Goal: Information Seeking & Learning: Check status

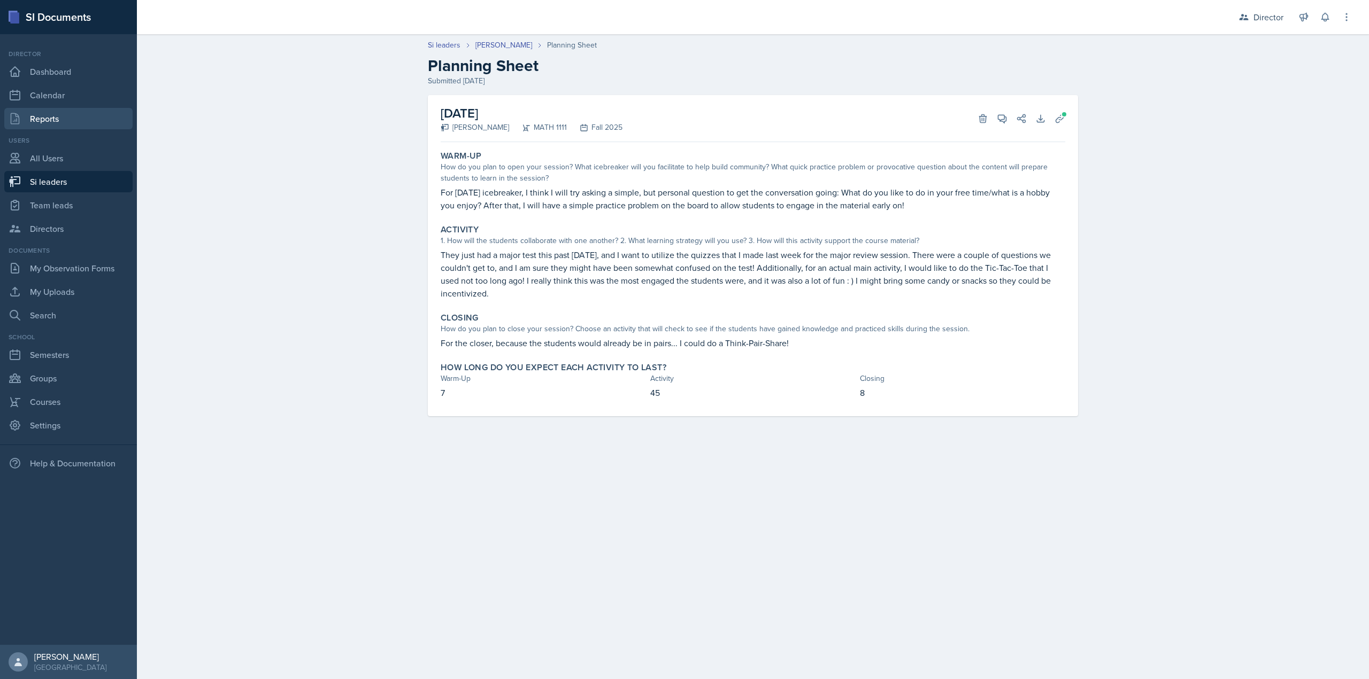
click at [83, 121] on link "Reports" at bounding box center [68, 118] width 128 height 21
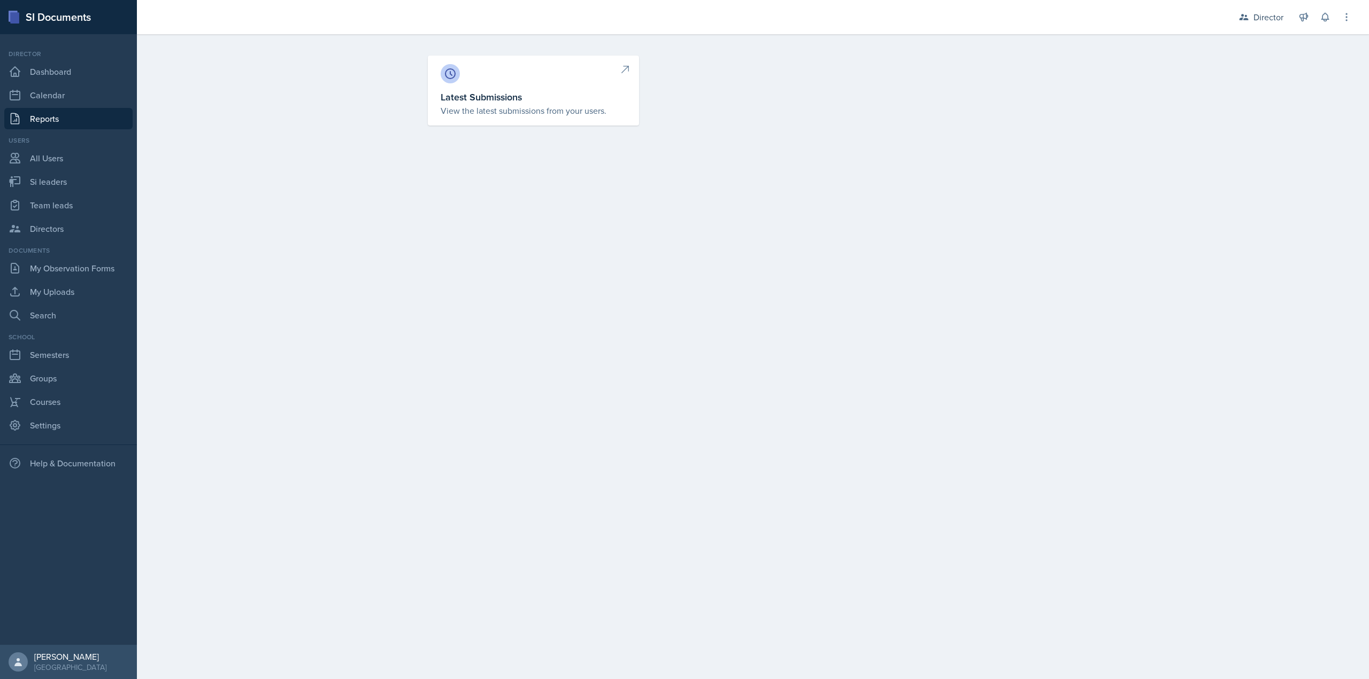
click at [480, 123] on link "Latest Submissions View the latest submissions from your users." at bounding box center [533, 91] width 211 height 70
select select "1"
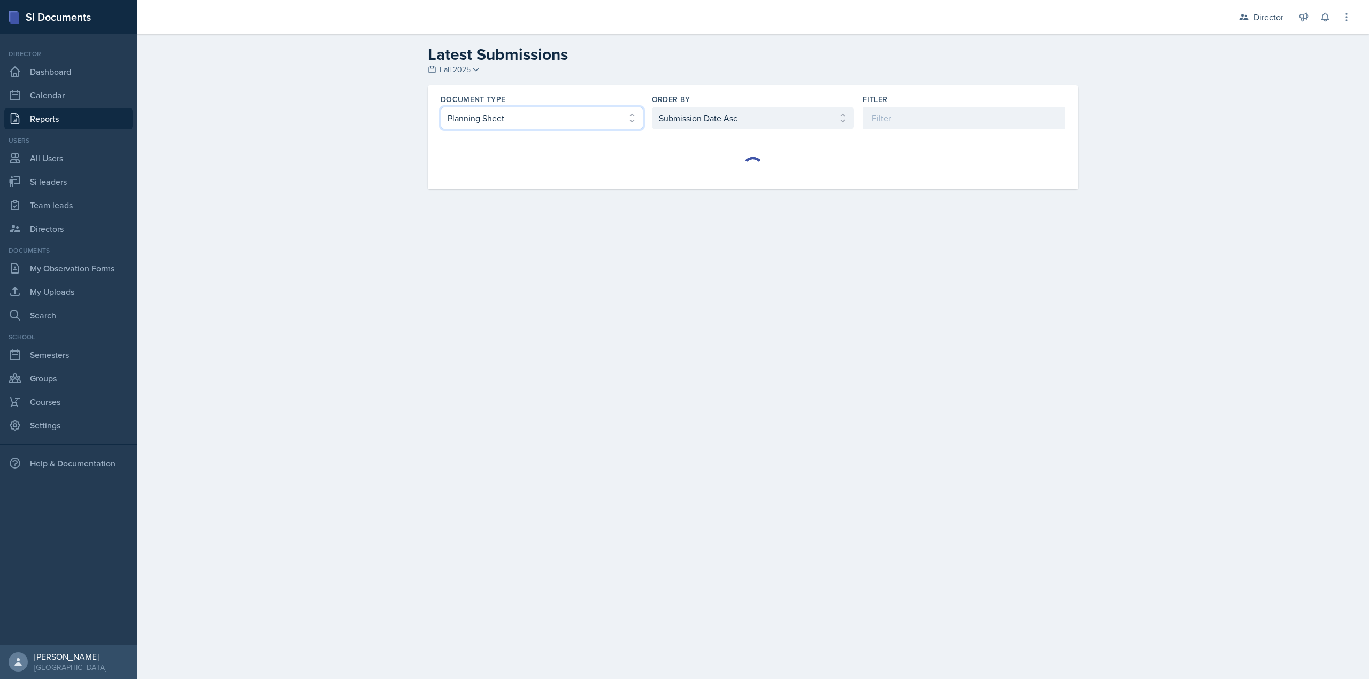
click at [581, 117] on select "Select document type Planning Sheet Peer Observation Form Team lead Observation…" at bounding box center [542, 118] width 203 height 22
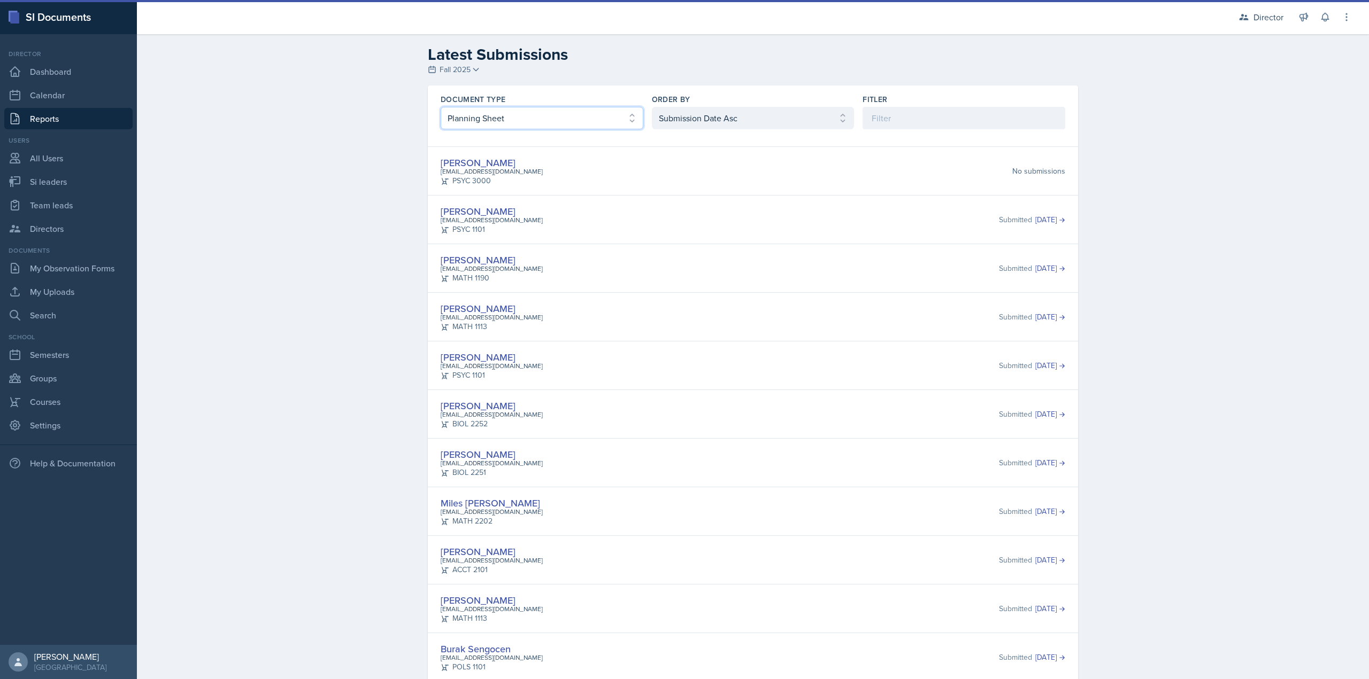
select select "2"
click at [441, 107] on select "Select document type Planning Sheet Peer Observation Form Team lead Observation…" at bounding box center [542, 118] width 203 height 22
click at [714, 126] on select "Select order by Submission Date Asc Submission Date Desc User Last Name" at bounding box center [753, 118] width 203 height 22
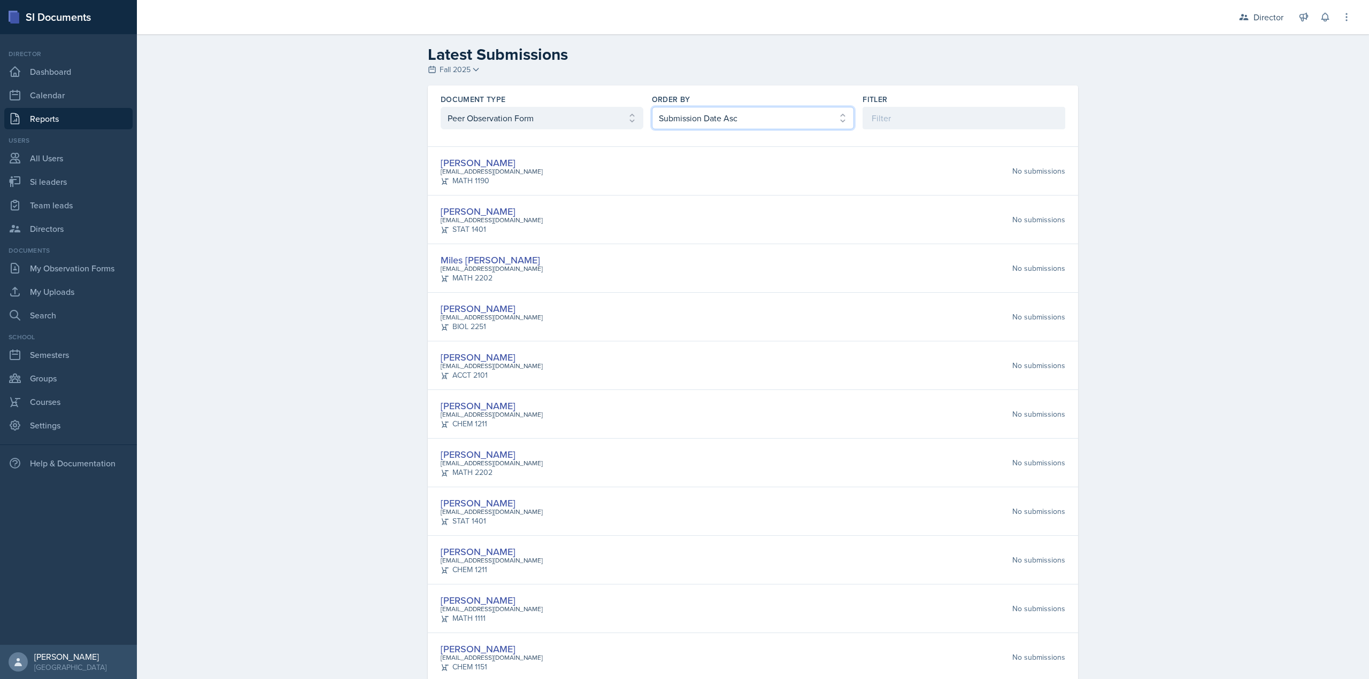
select select "2"
click at [652, 107] on select "Select order by Submission Date Asc Submission Date Desc User Last Name" at bounding box center [753, 118] width 203 height 22
drag, startPoint x: 474, startPoint y: 163, endPoint x: 607, endPoint y: 161, distance: 133.1
click at [607, 161] on div "Jack Vickers jvicke24@students.kennesaw.edu HIST 2112 Submitted Oct 10th, 2025" at bounding box center [753, 171] width 624 height 31
drag, startPoint x: 481, startPoint y: 314, endPoint x: 477, endPoint y: 308, distance: 6.2
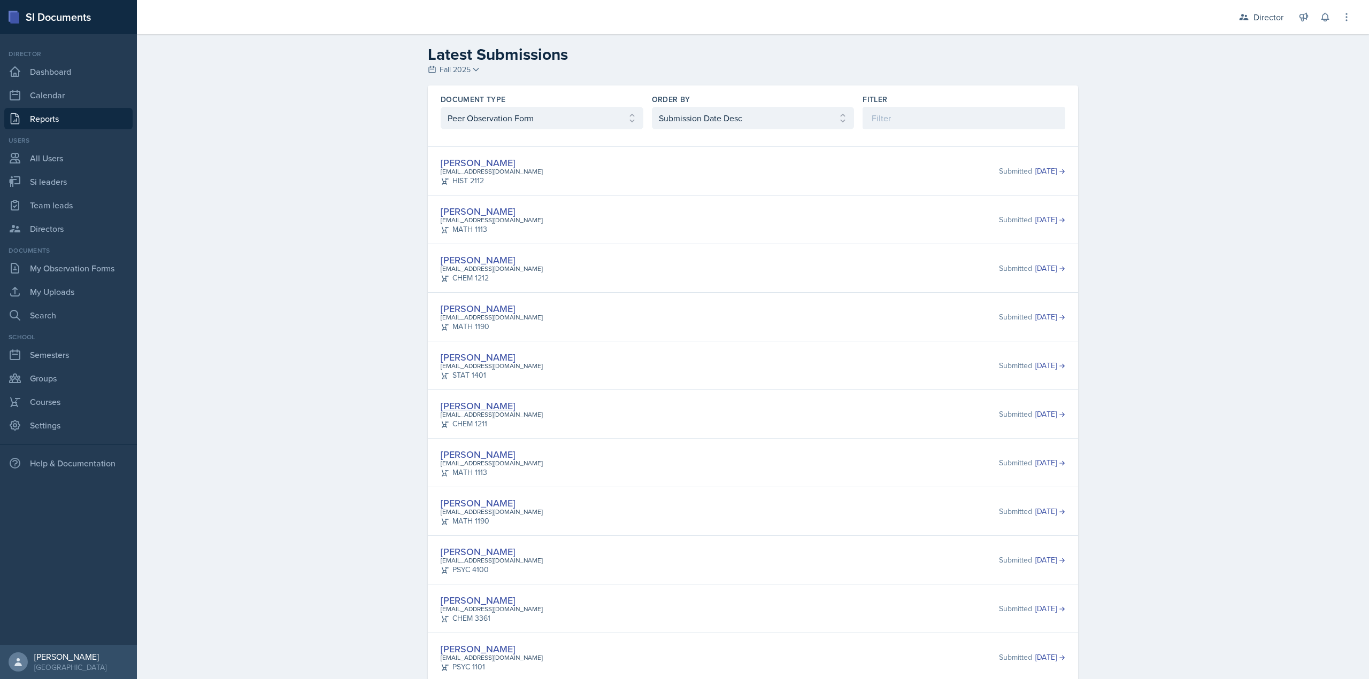
scroll to position [53, 0]
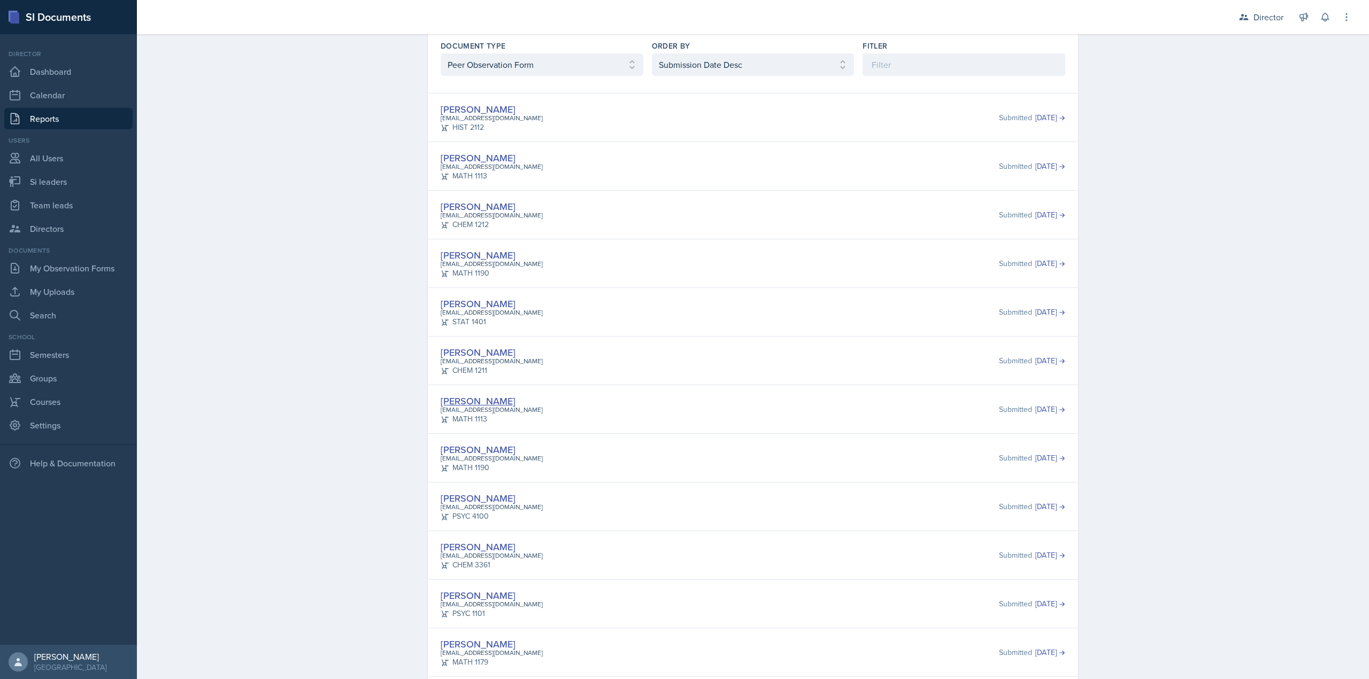
drag, startPoint x: 458, startPoint y: 406, endPoint x: 466, endPoint y: 403, distance: 8.4
click at [109, 132] on nav "Director Dashboard Calendar Reports Users All Users Si leaders Team leads Direc…" at bounding box center [68, 339] width 137 height 611
click at [109, 123] on link "Reports" at bounding box center [68, 118] width 128 height 21
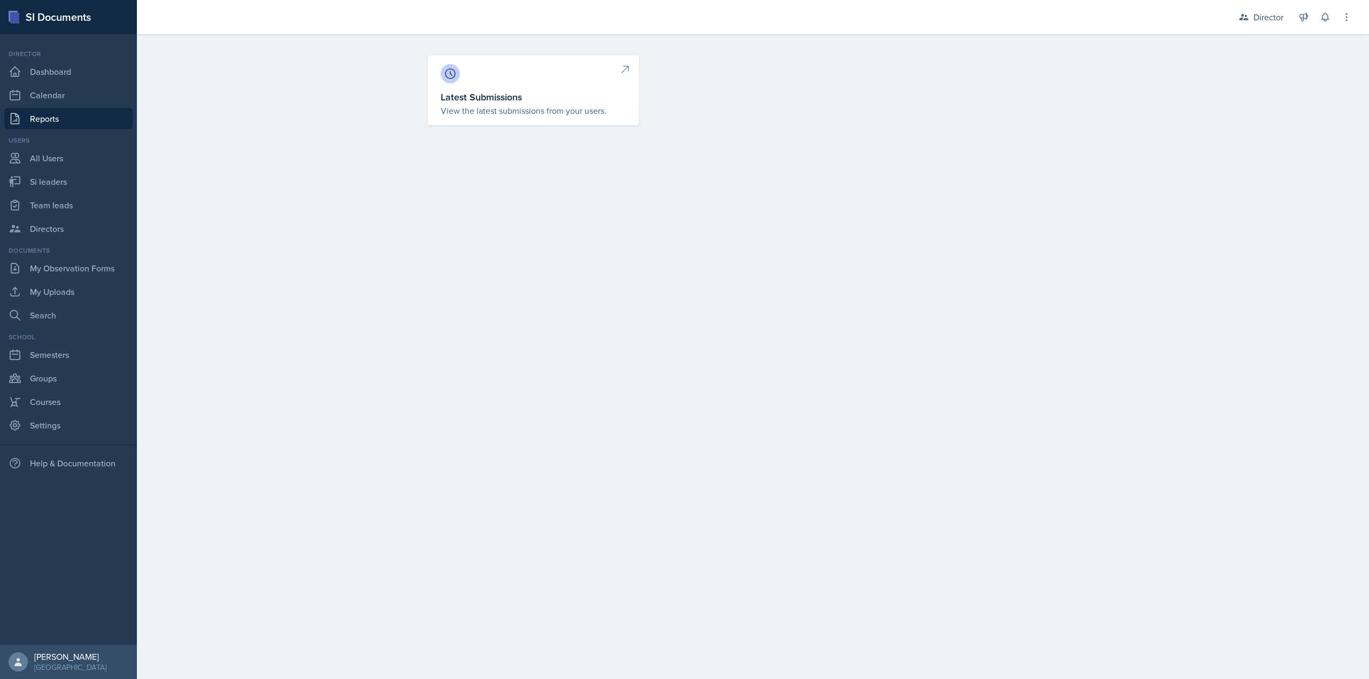
click at [529, 95] on h3 "Latest Submissions" at bounding box center [534, 97] width 186 height 14
select select "1"
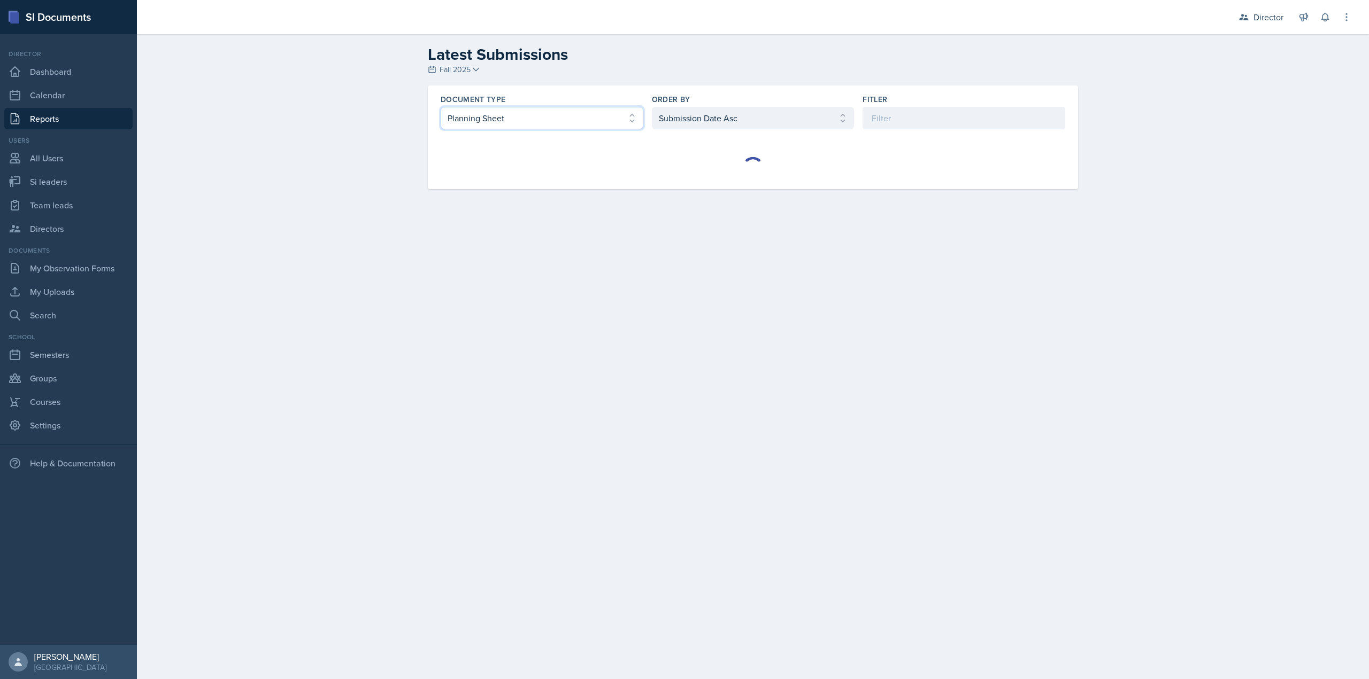
click at [555, 121] on select "Select document type Planning Sheet Peer Observation Form Team lead Observation…" at bounding box center [542, 118] width 203 height 22
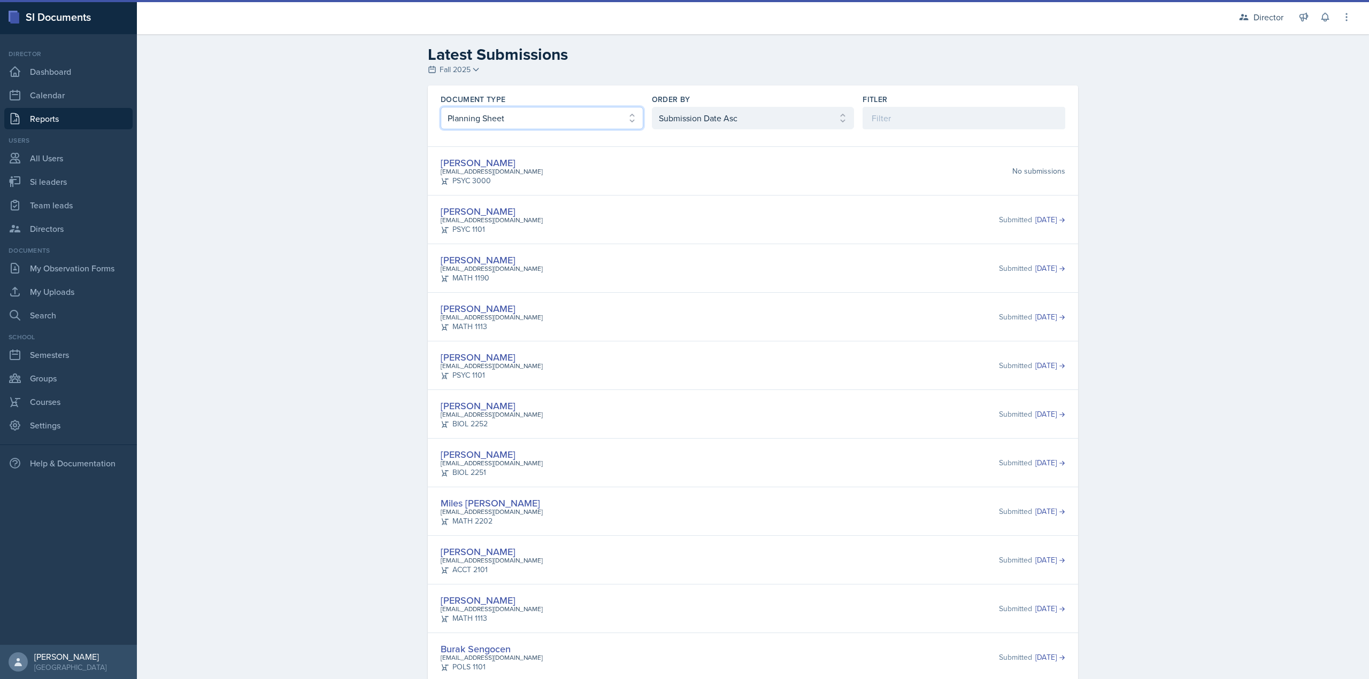
select select "3"
click at [441, 107] on select "Select document type Planning Sheet Peer Observation Form Team lead Observation…" at bounding box center [542, 118] width 203 height 22
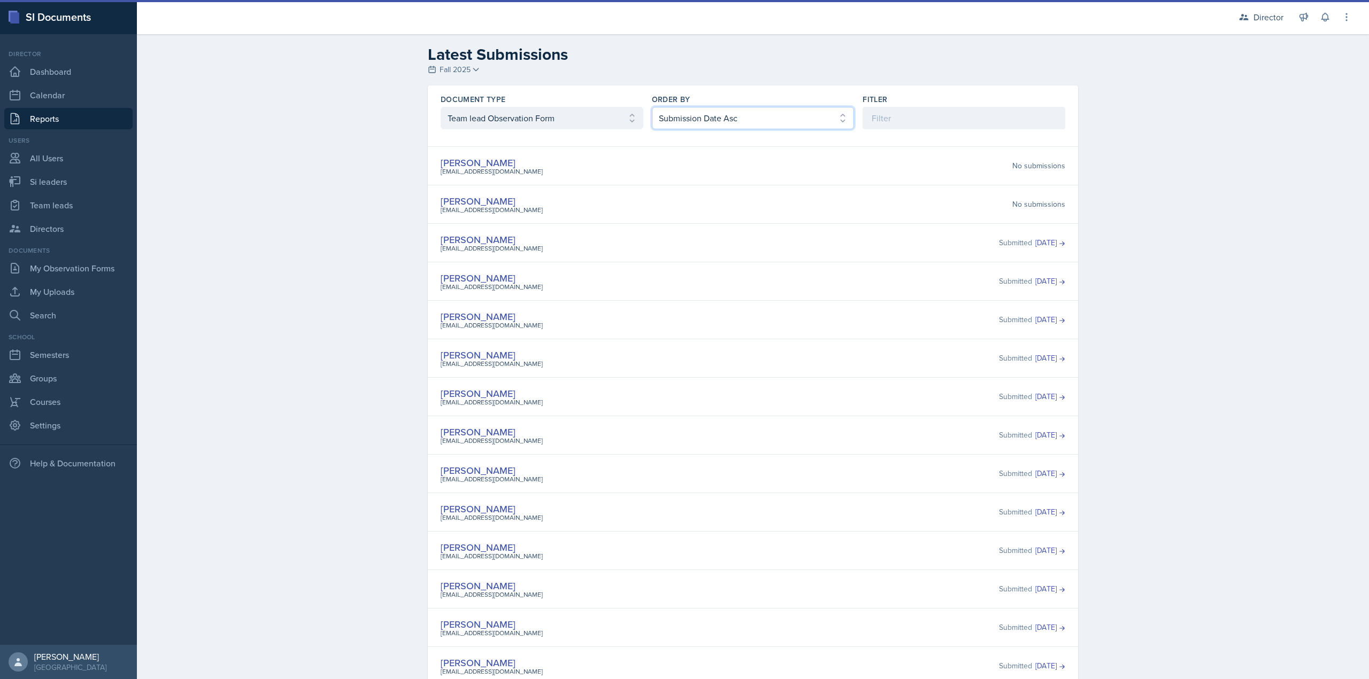
click at [673, 119] on select "Select order by Submission Date Asc Submission Date Desc User Last Name" at bounding box center [753, 118] width 203 height 22
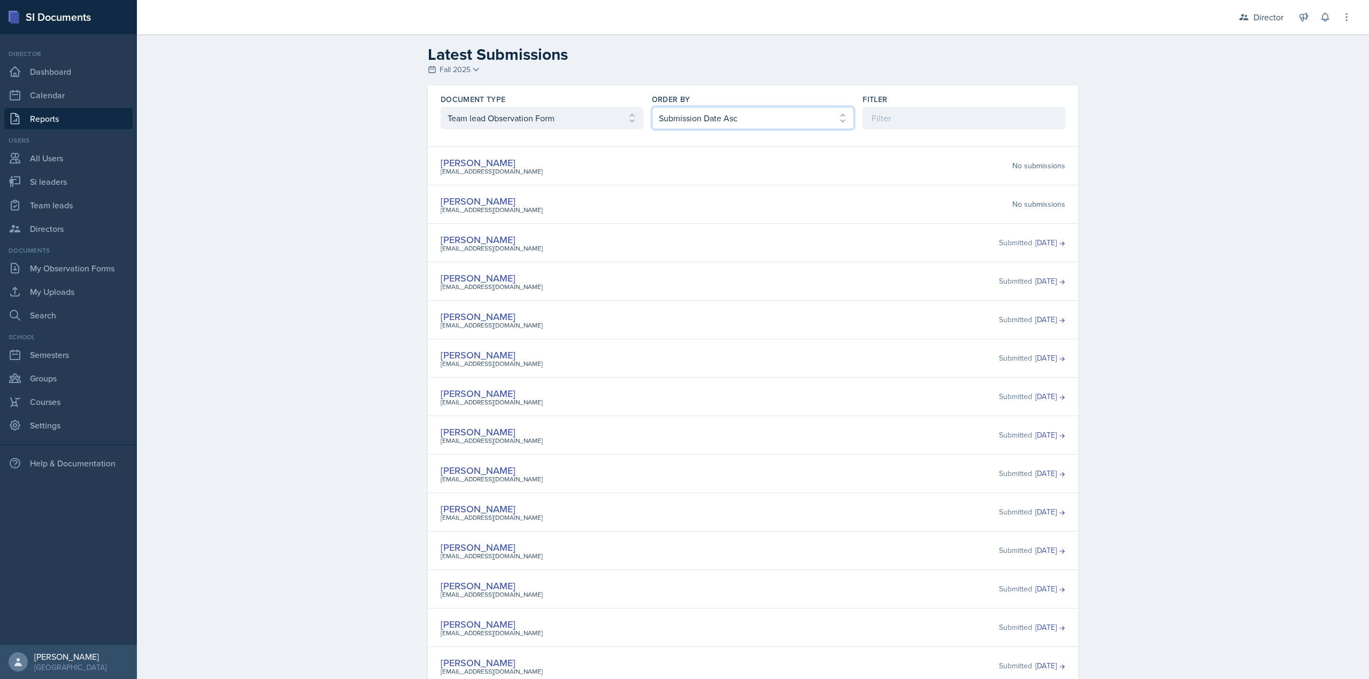
select select "2"
click at [652, 107] on select "Select order by Submission Date Asc Submission Date Desc User Last Name" at bounding box center [753, 118] width 203 height 22
click at [116, 75] on link "Dashboard" at bounding box center [68, 71] width 128 height 21
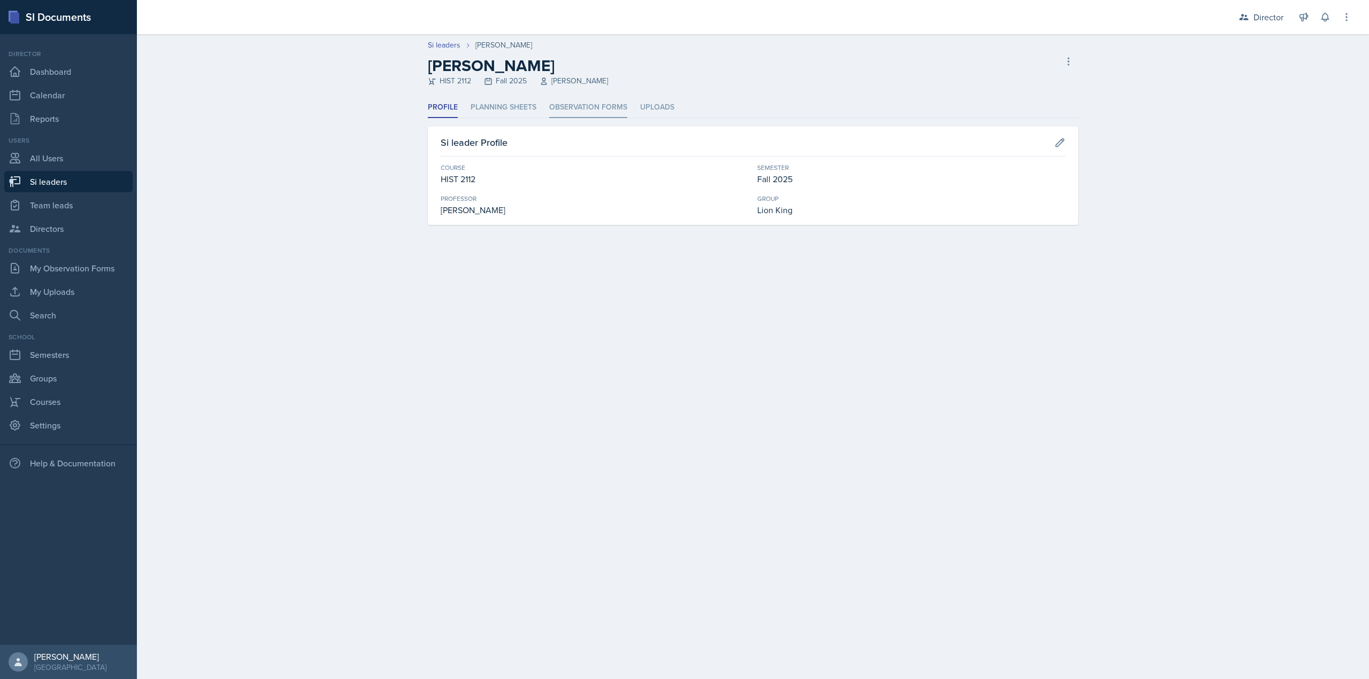
click at [605, 112] on li "Observation Forms" at bounding box center [588, 107] width 78 height 21
drag, startPoint x: 542, startPoint y: 112, endPoint x: 551, endPoint y: 106, distance: 11.3
click at [544, 111] on ul "Profile Planning Sheets Observation Forms Uploads" at bounding box center [753, 107] width 650 height 21
click at [552, 106] on li "Observation Forms" at bounding box center [588, 107] width 78 height 21
click at [564, 109] on li "Observation Forms" at bounding box center [588, 107] width 78 height 21
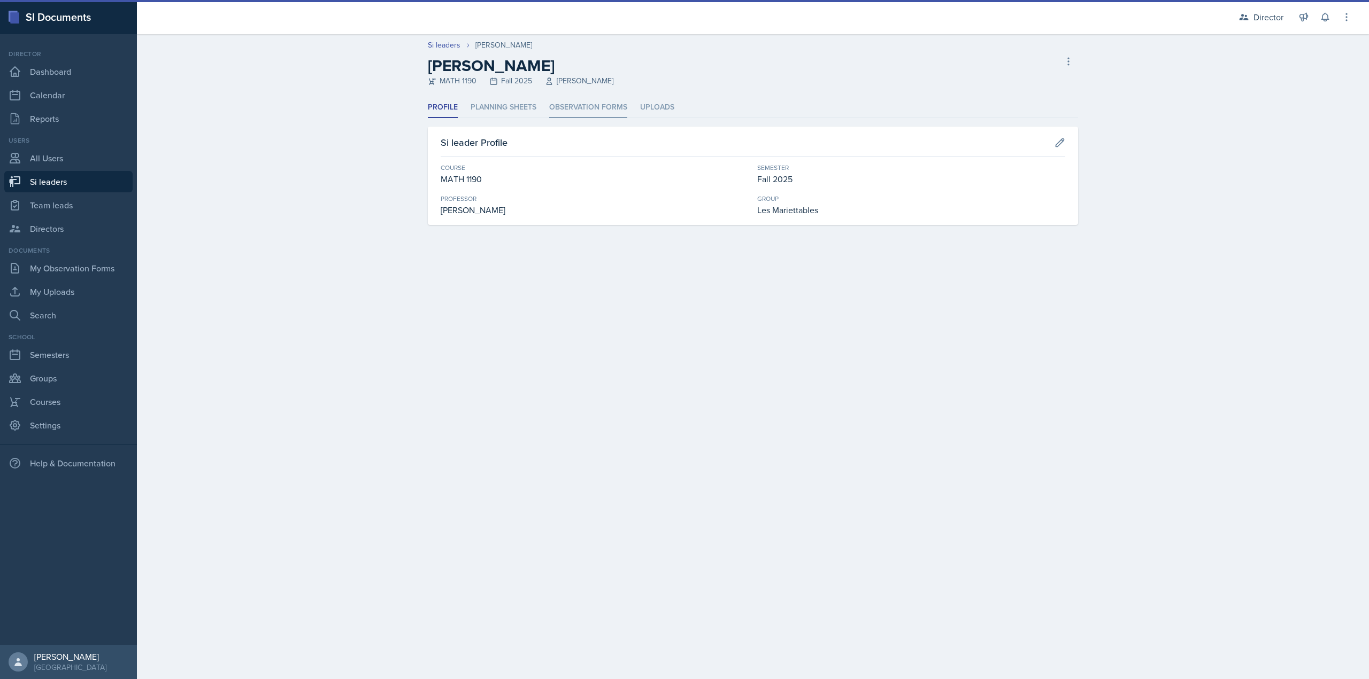
click at [582, 105] on li "Observation Forms" at bounding box center [588, 107] width 78 height 21
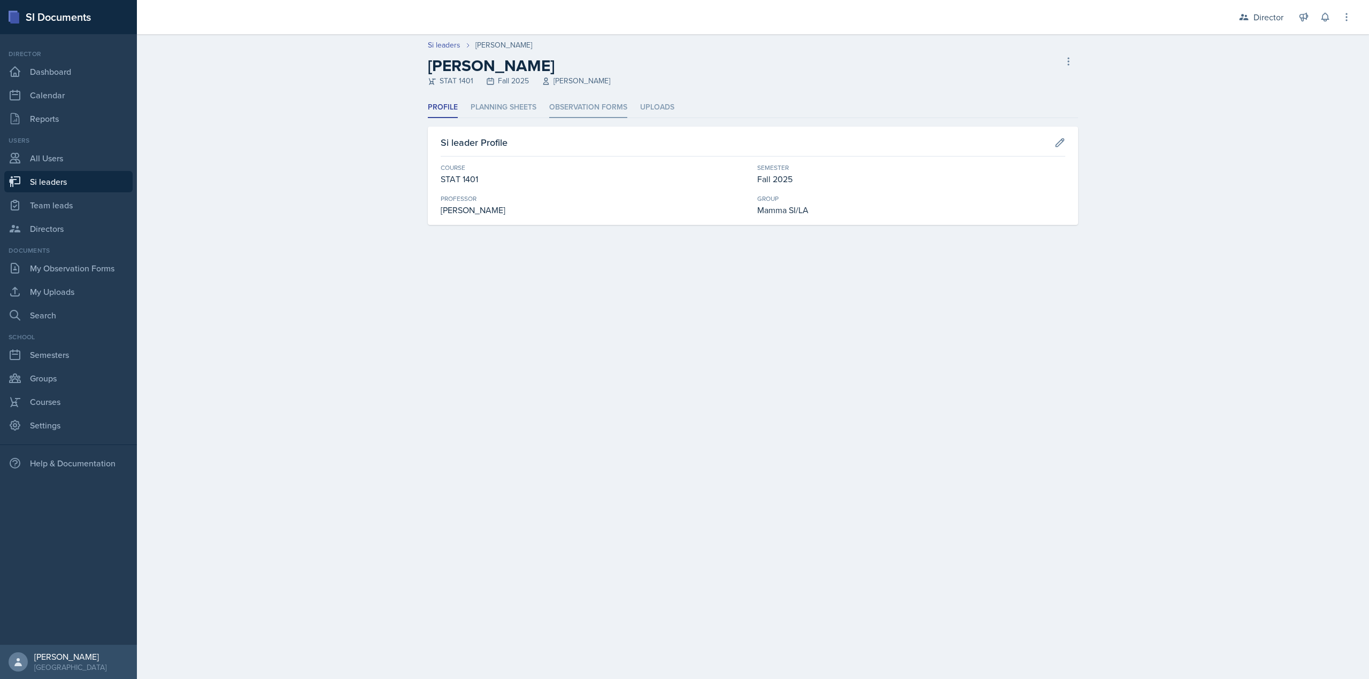
click at [559, 99] on li "Observation Forms" at bounding box center [588, 107] width 78 height 21
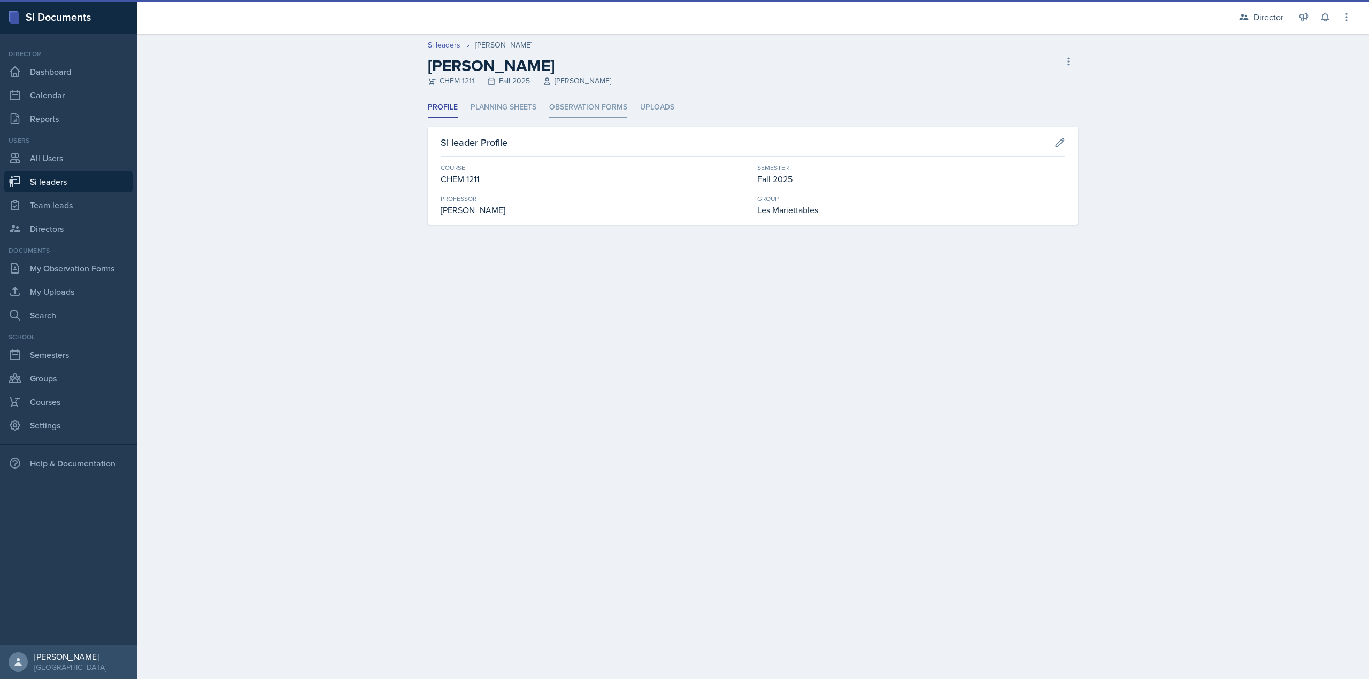
click at [617, 115] on li "Observation Forms" at bounding box center [588, 107] width 78 height 21
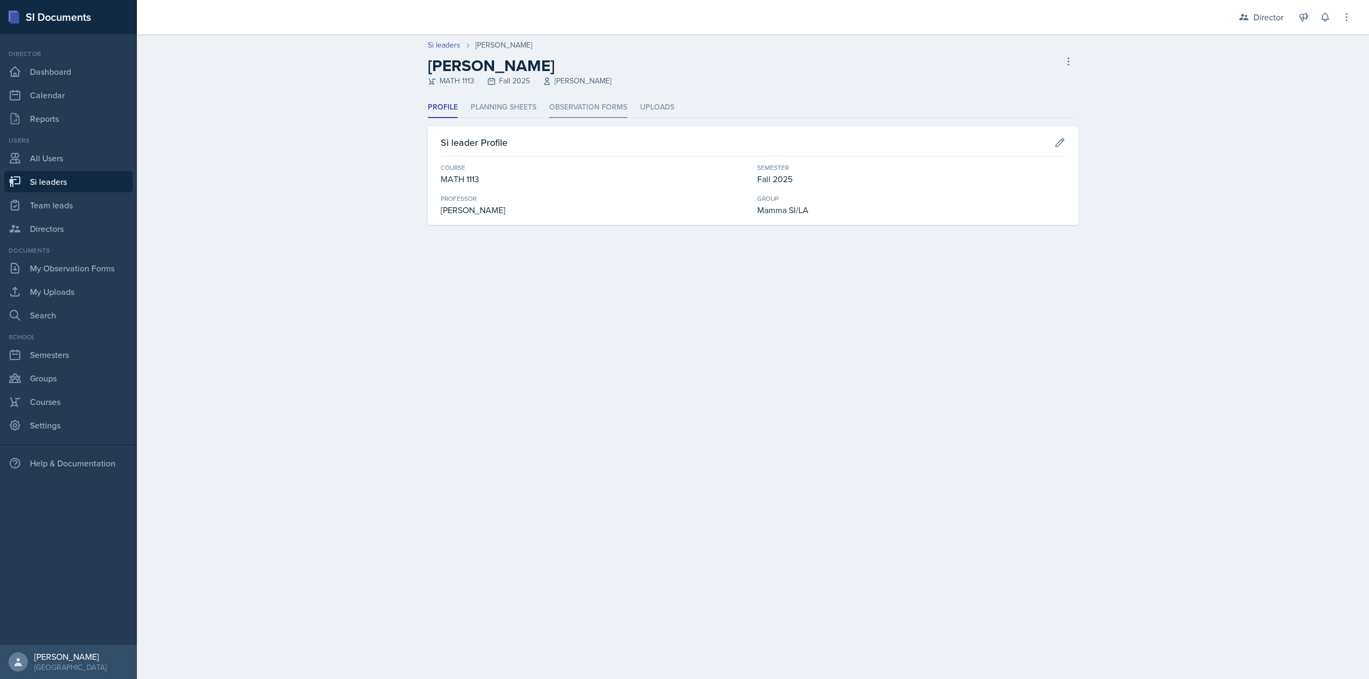
click at [584, 117] on li "Observation Forms" at bounding box center [588, 107] width 78 height 21
click at [565, 116] on li "Observation Forms" at bounding box center [588, 107] width 78 height 21
click at [608, 99] on li "Observation Forms" at bounding box center [588, 107] width 78 height 21
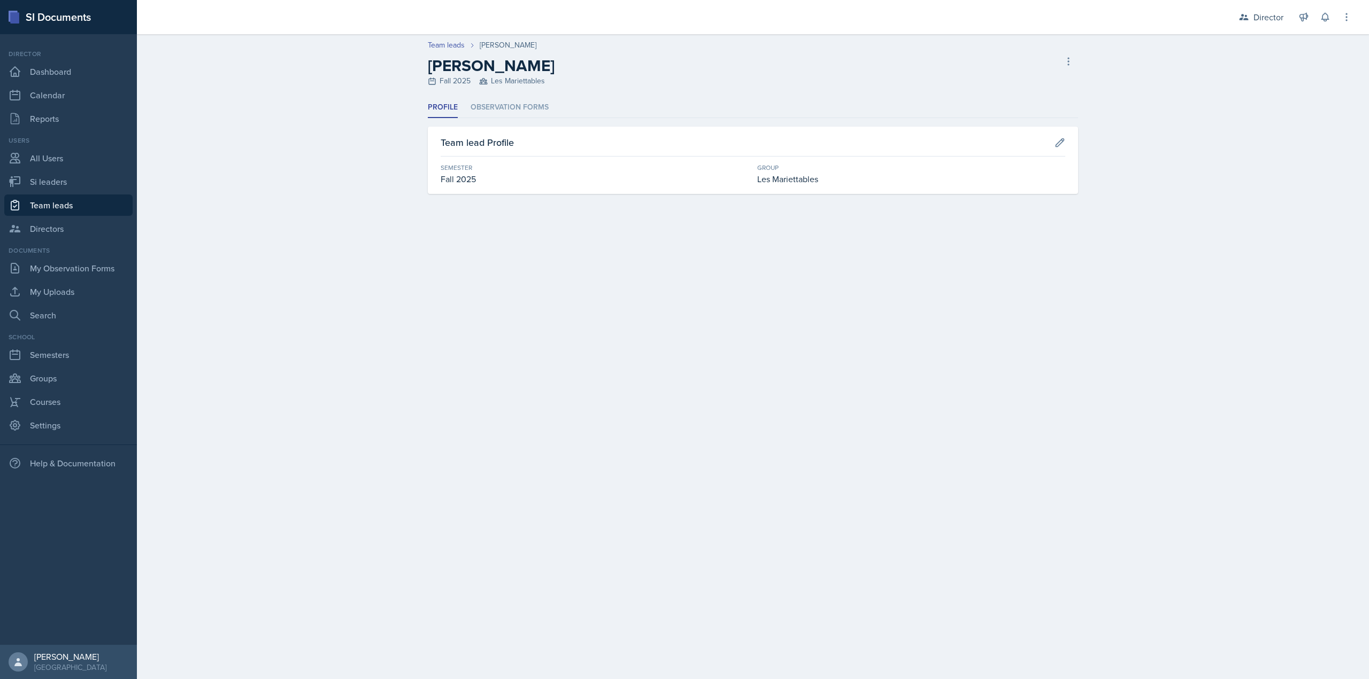
click at [500, 119] on div "Profile Observation Forms Profile Observation Forms Team lead Profile Semester …" at bounding box center [753, 145] width 650 height 97
click at [504, 116] on li "Observation Forms" at bounding box center [509, 107] width 78 height 21
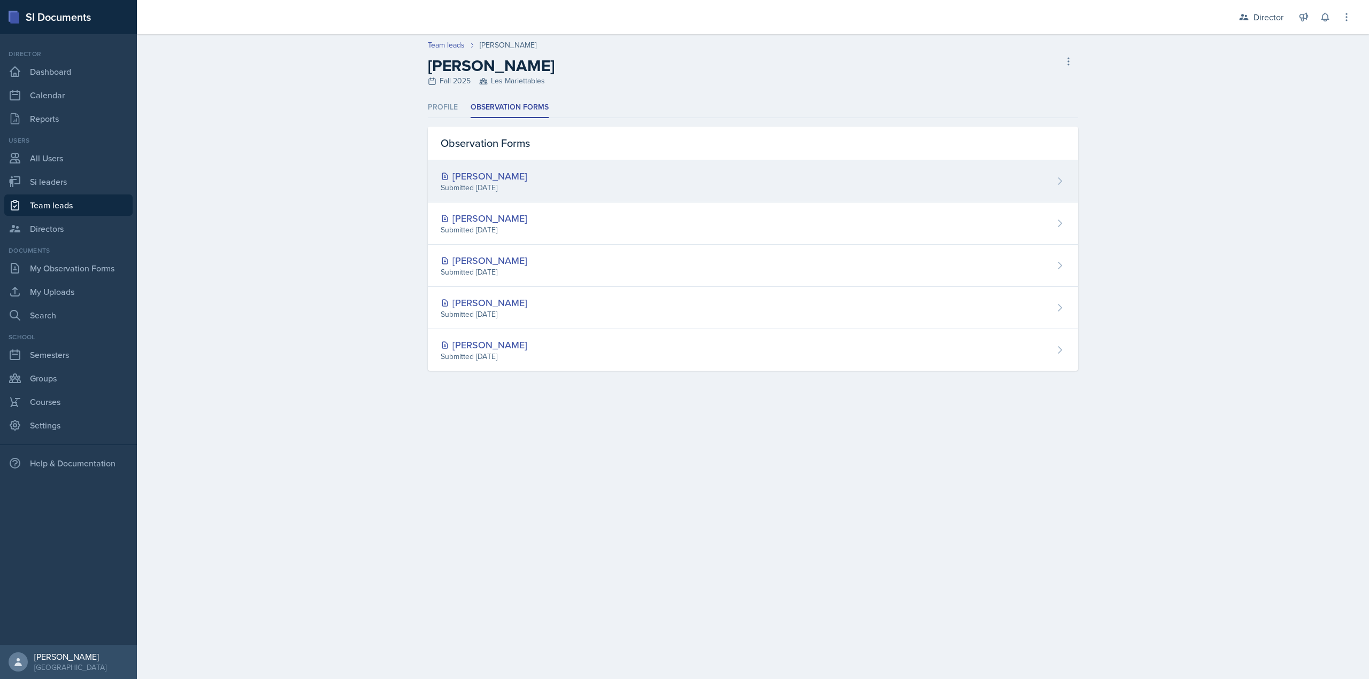
click at [517, 170] on div "Brian Morgan" at bounding box center [484, 176] width 87 height 14
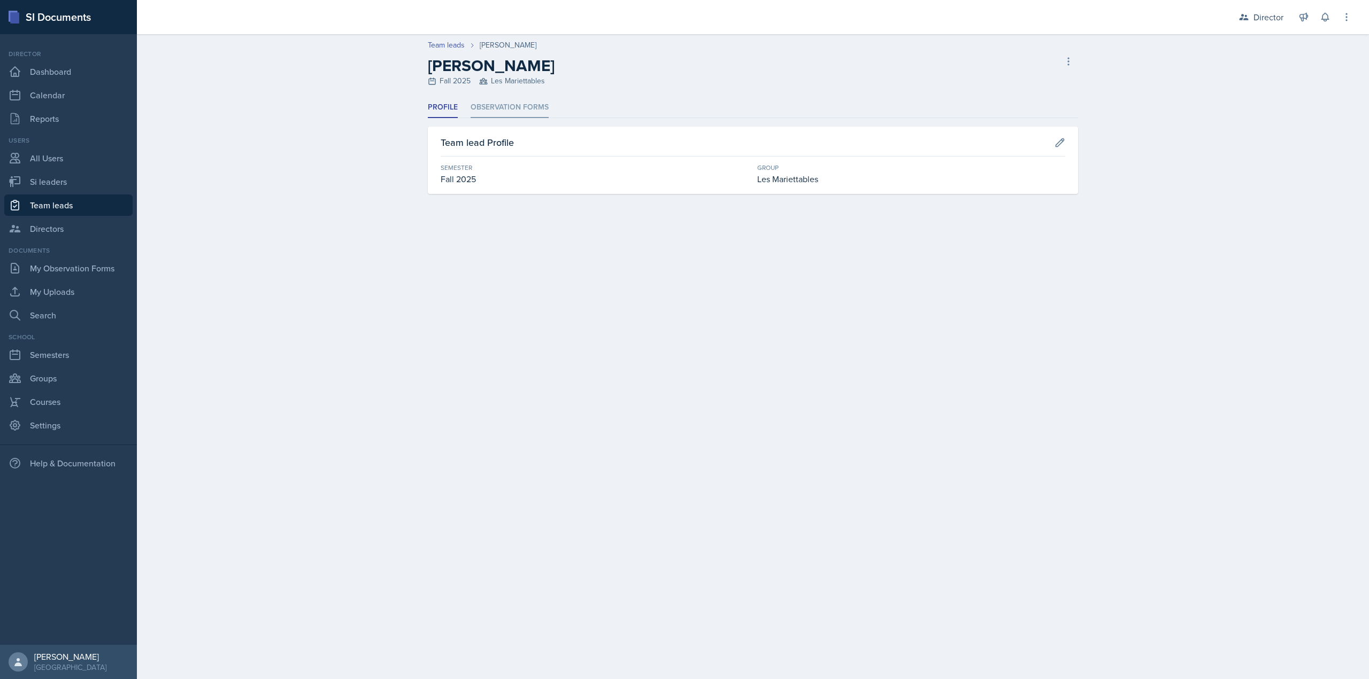
click at [470, 103] on li "Observation Forms" at bounding box center [509, 107] width 78 height 21
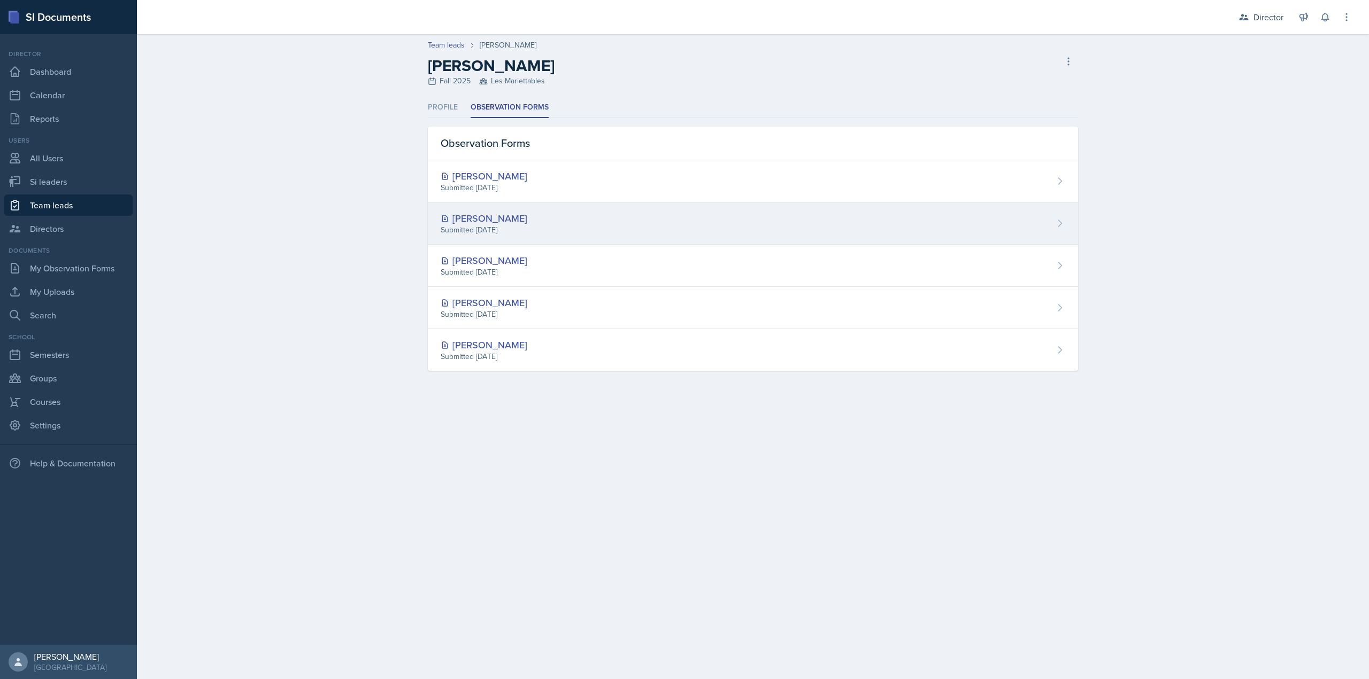
click at [519, 216] on div "Aditya Chauhan" at bounding box center [484, 218] width 87 height 14
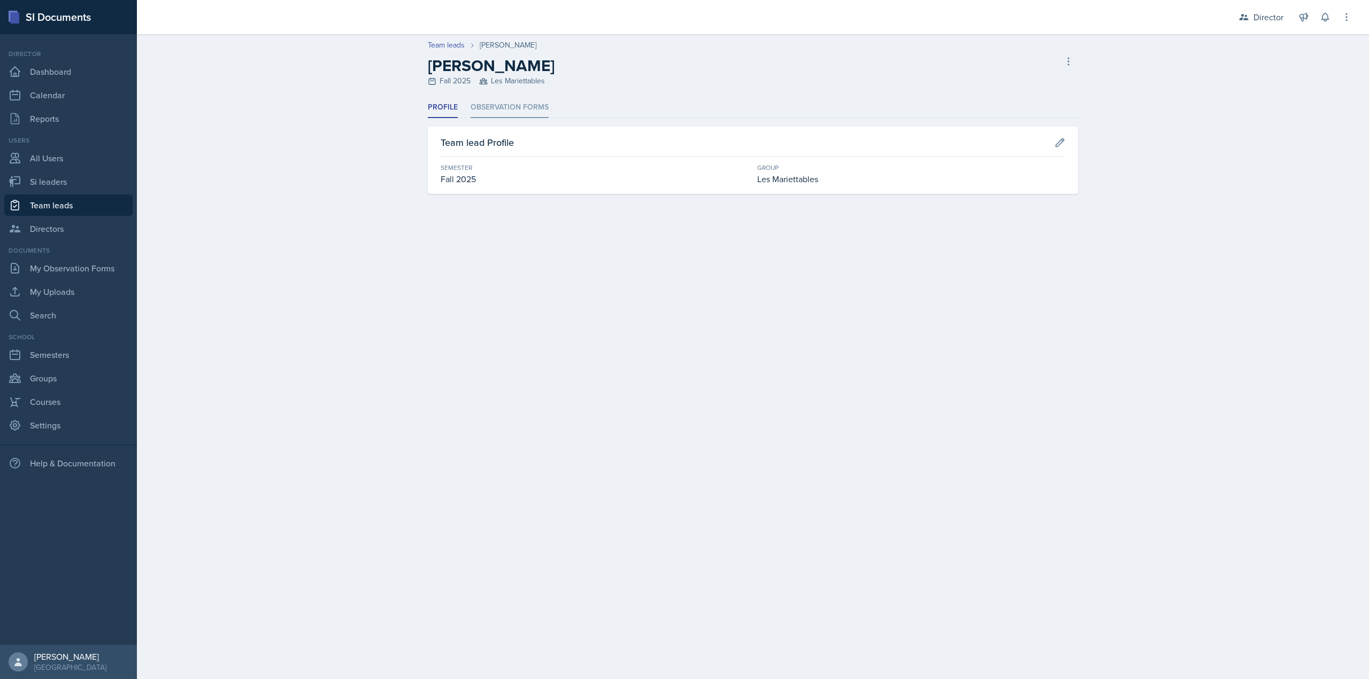
click at [470, 113] on li "Observation Forms" at bounding box center [509, 107] width 78 height 21
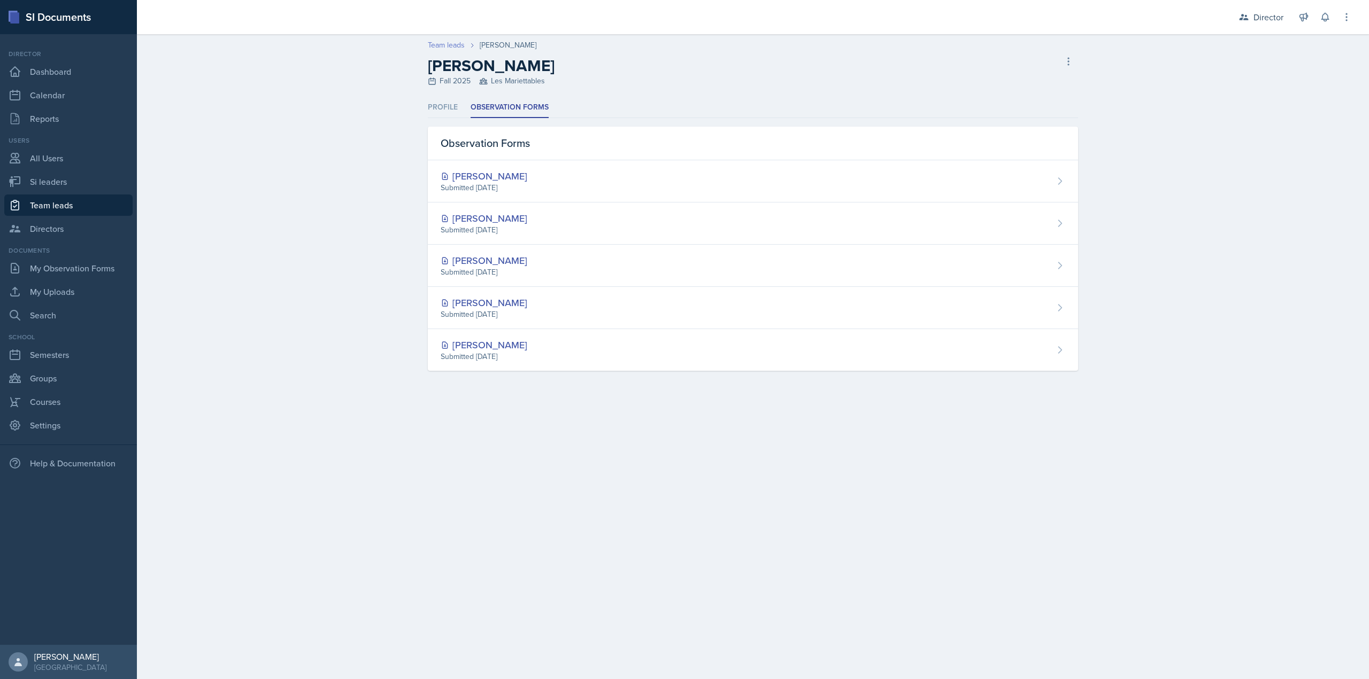
click at [460, 45] on link "Team leads" at bounding box center [446, 45] width 37 height 11
select select "2bed604d-1099-4043-b1bc-2365e8740244"
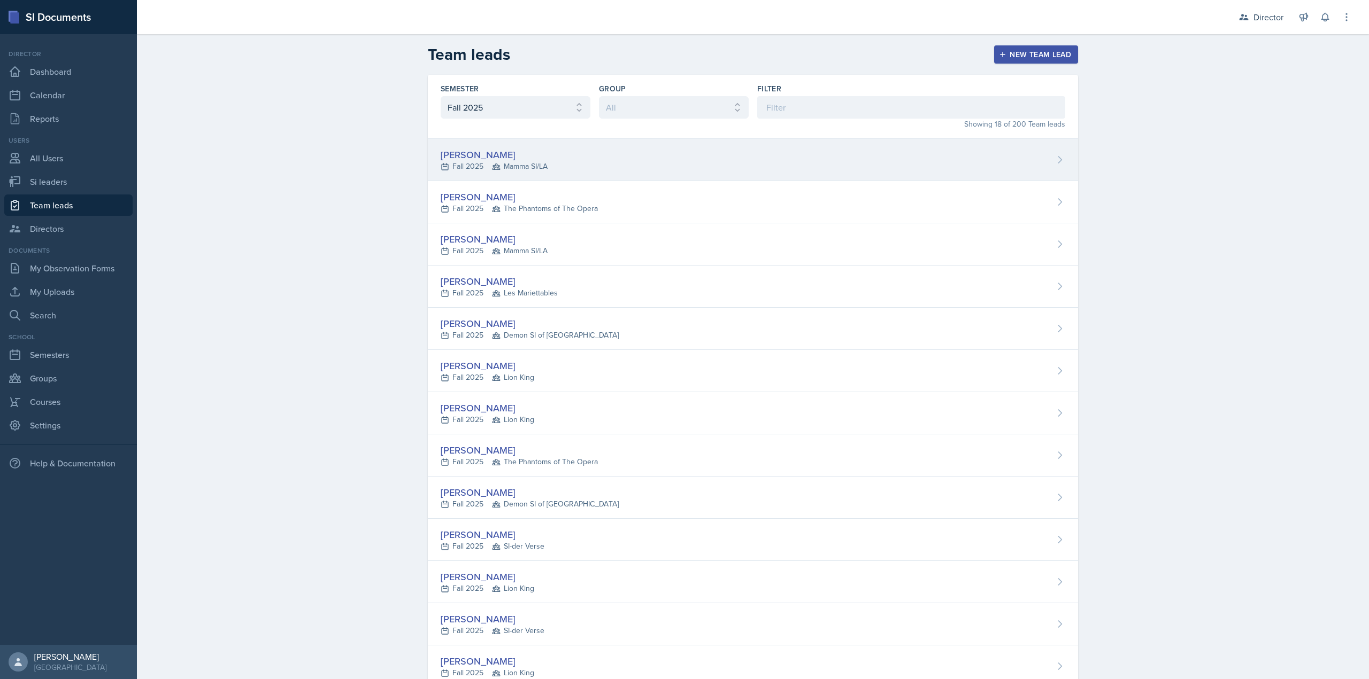
scroll to position [245, 0]
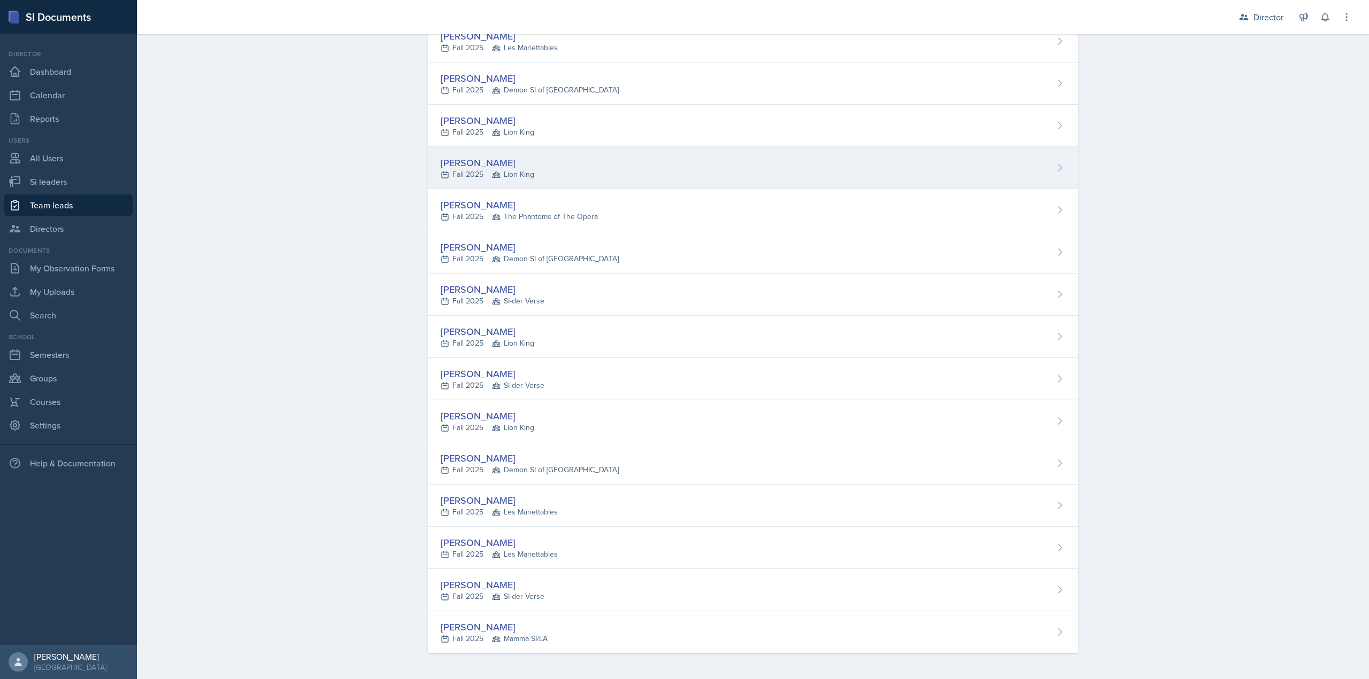
click at [497, 165] on div "Rowan Carr" at bounding box center [488, 163] width 94 height 14
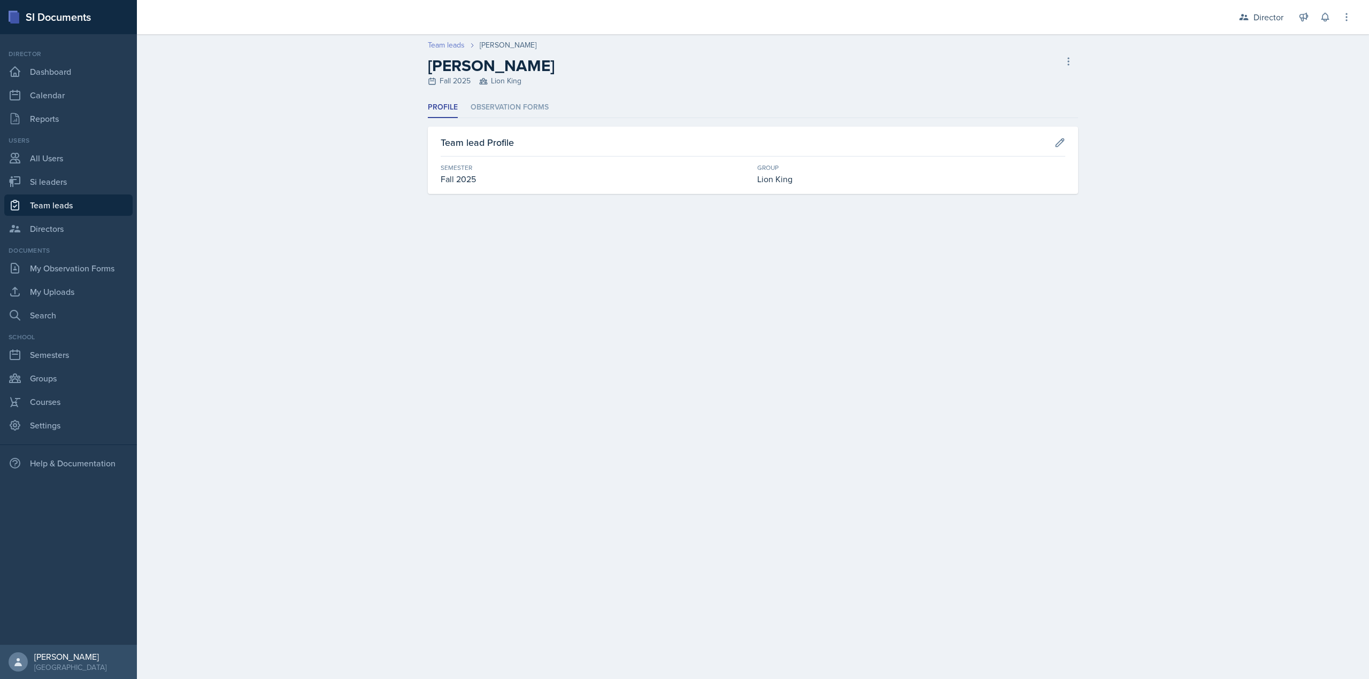
click at [453, 40] on link "Team leads" at bounding box center [446, 45] width 37 height 11
select select "2bed604d-1099-4043-b1bc-2365e8740244"
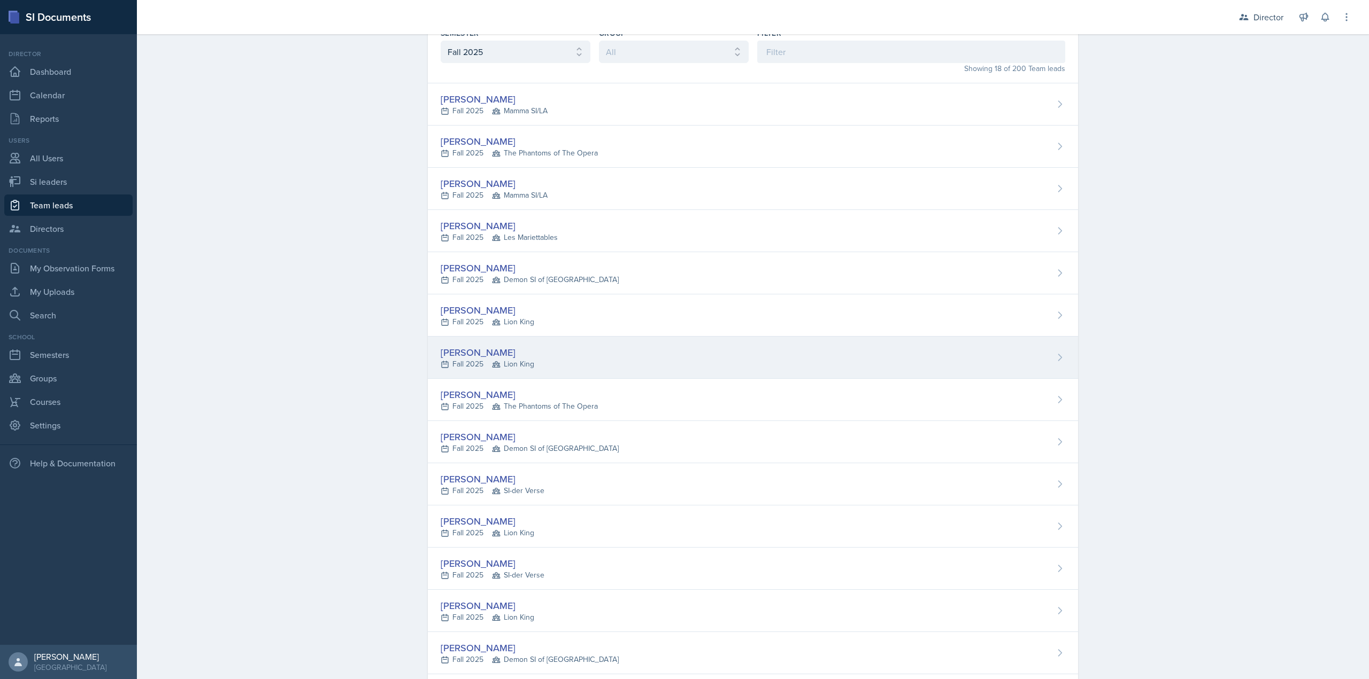
scroll to position [107, 0]
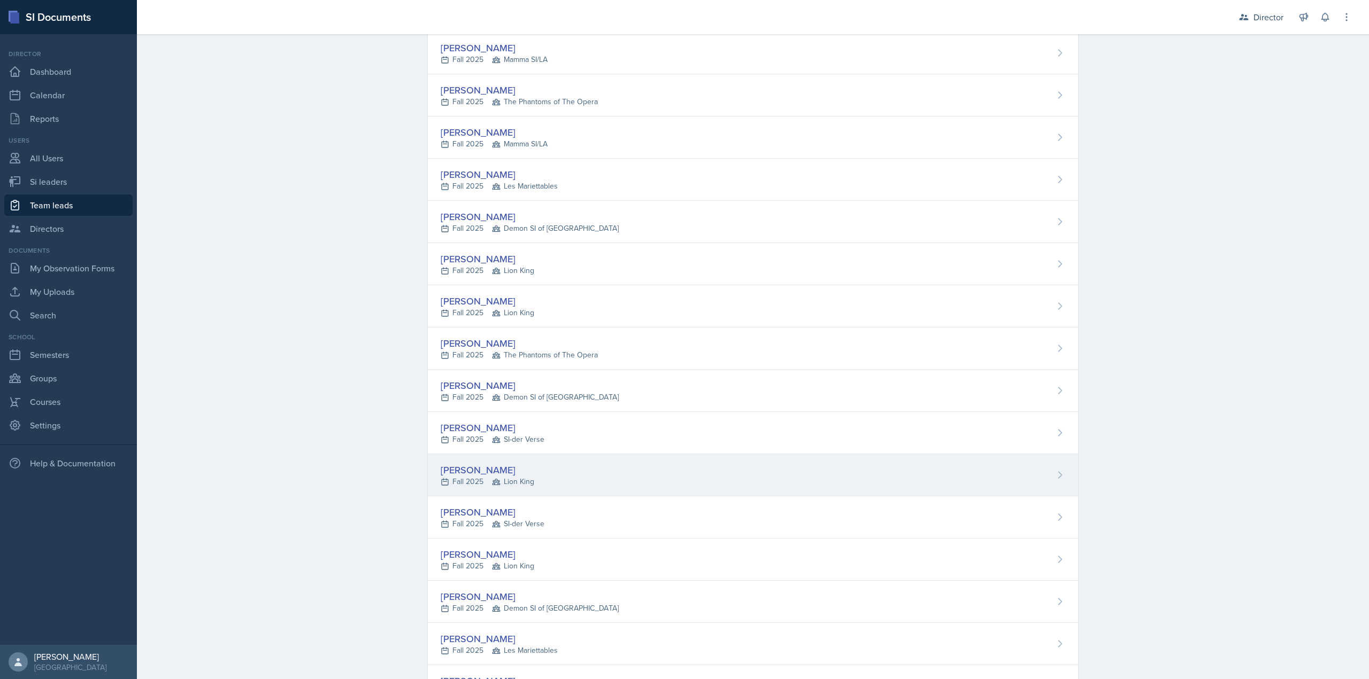
click at [515, 491] on div "Madie Houser Fall 2025 Lion King" at bounding box center [753, 475] width 650 height 42
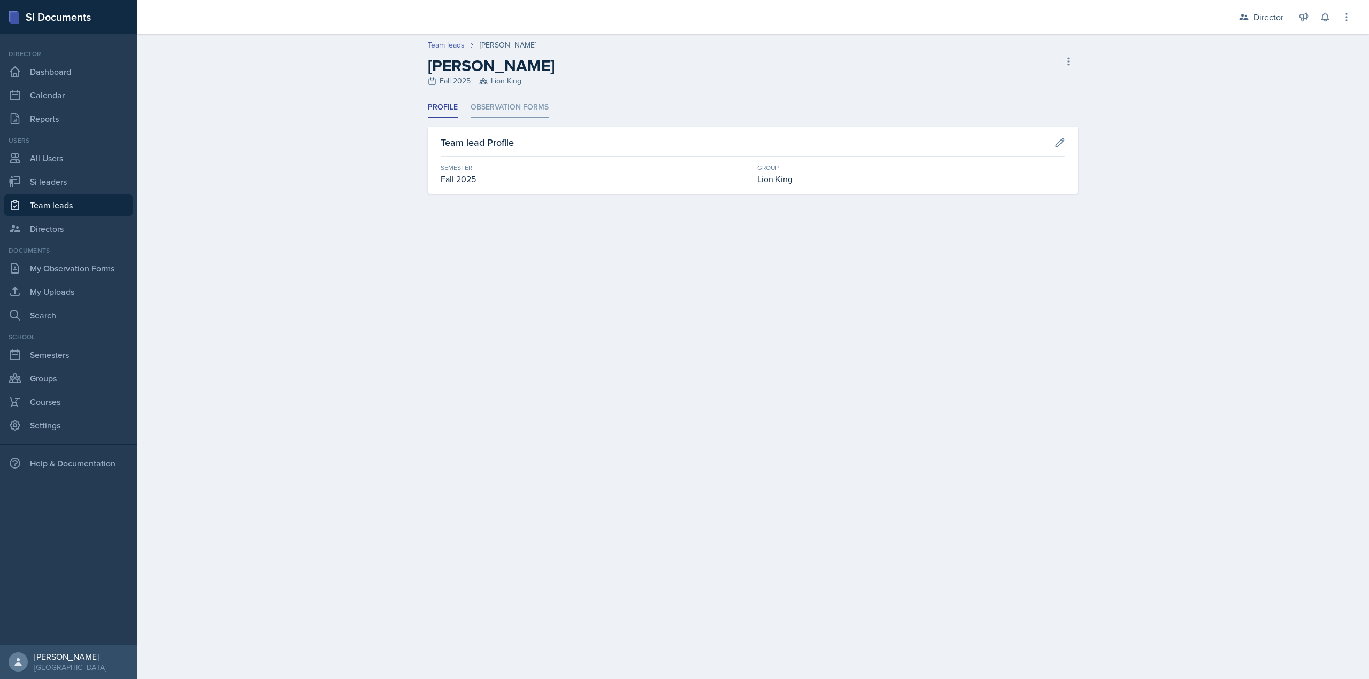
click at [493, 105] on li "Observation Forms" at bounding box center [509, 107] width 78 height 21
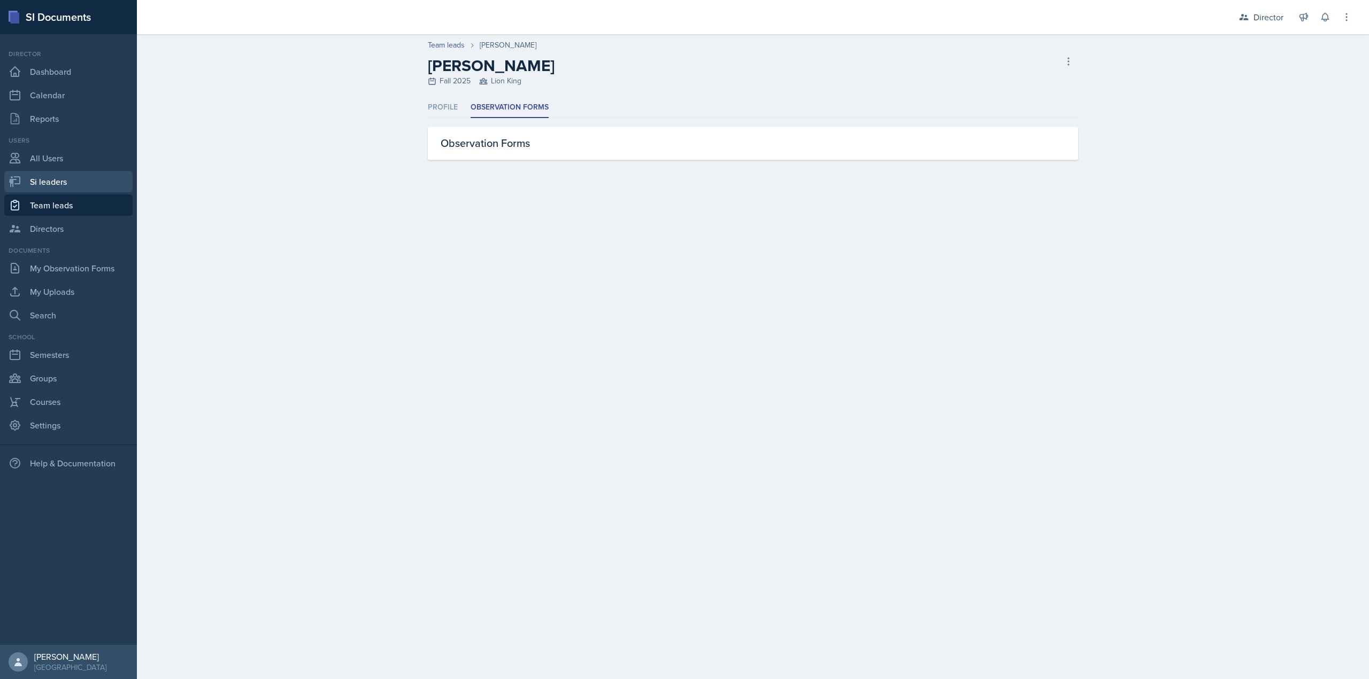
click at [117, 190] on link "Si leaders" at bounding box center [68, 181] width 128 height 21
select select "2bed604d-1099-4043-b1bc-2365e8740244"
